Goal: Task Accomplishment & Management: Manage account settings

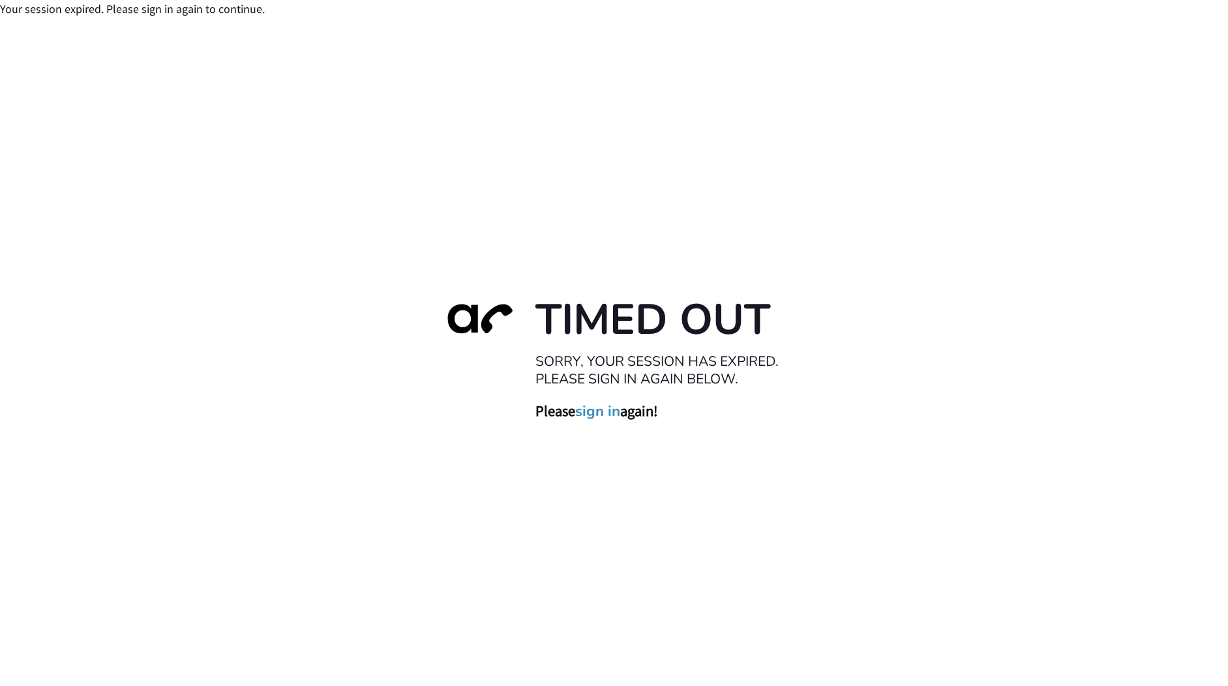
click at [605, 412] on link "sign in" at bounding box center [598, 411] width 45 height 18
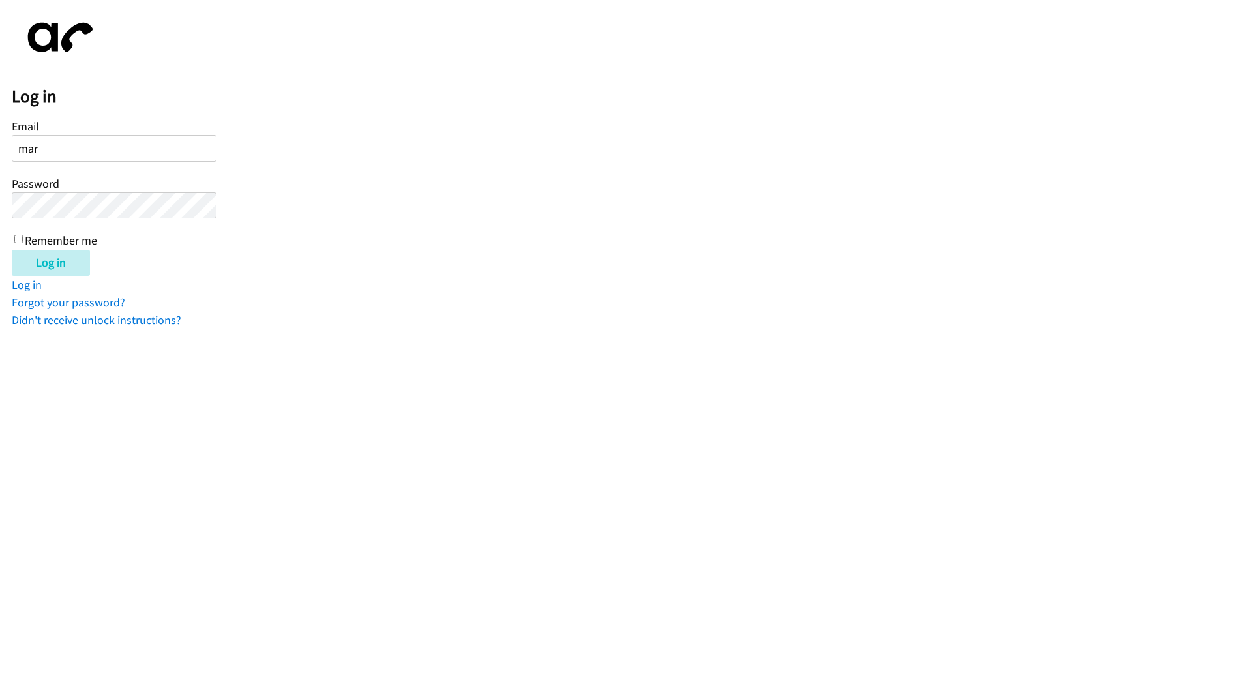
type input "marie@newfoundrentals.com"
click at [80, 265] on input "Log in" at bounding box center [51, 263] width 78 height 26
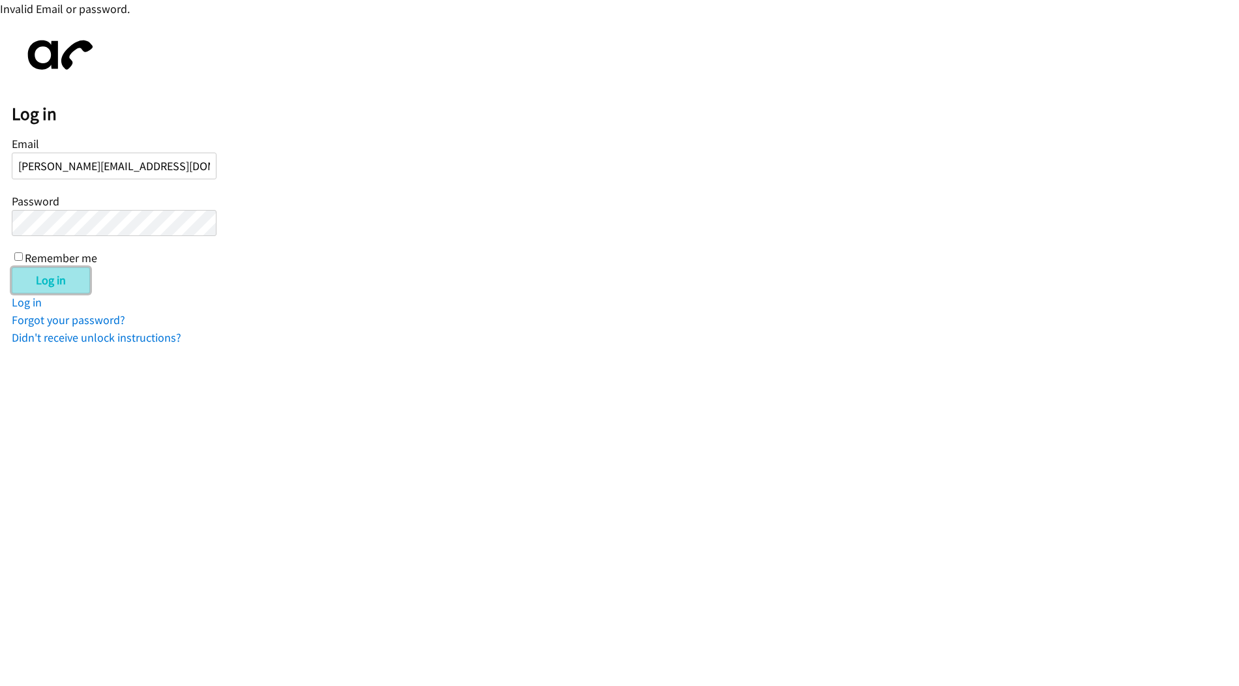
click at [40, 267] on input "Log in" at bounding box center [51, 280] width 78 height 26
